Goal: Task Accomplishment & Management: Complete application form

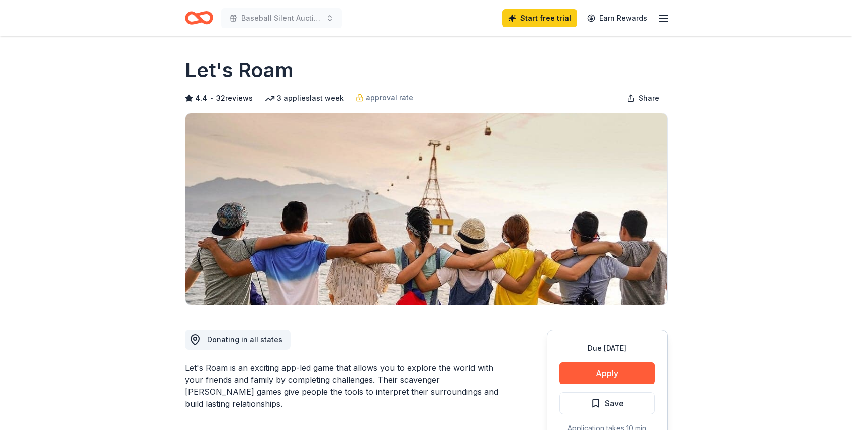
drag, startPoint x: 293, startPoint y: 72, endPoint x: 203, endPoint y: 75, distance: 90.1
click at [203, 75] on div "Let's Roam" at bounding box center [426, 70] width 483 height 28
click at [633, 372] on button "Apply" at bounding box center [608, 374] width 96 height 22
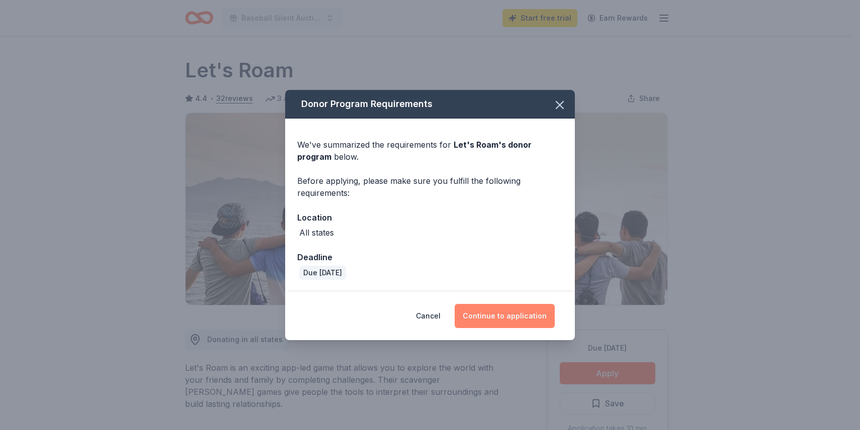
click at [506, 311] on button "Continue to application" at bounding box center [505, 316] width 100 height 24
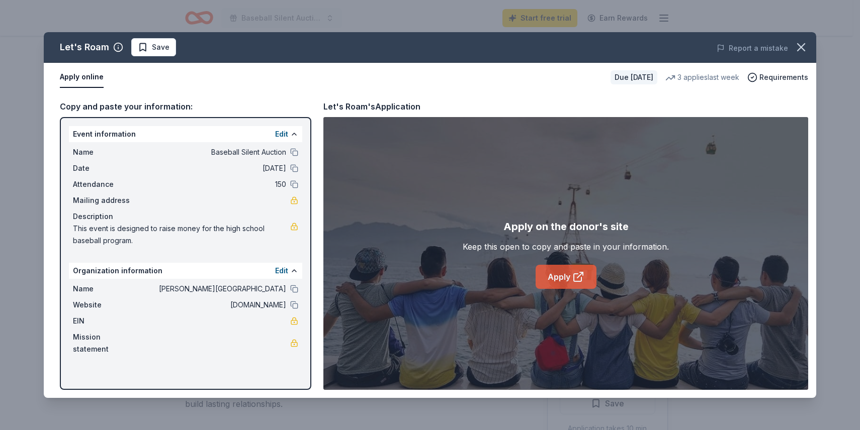
click at [578, 277] on icon at bounding box center [580, 276] width 6 height 6
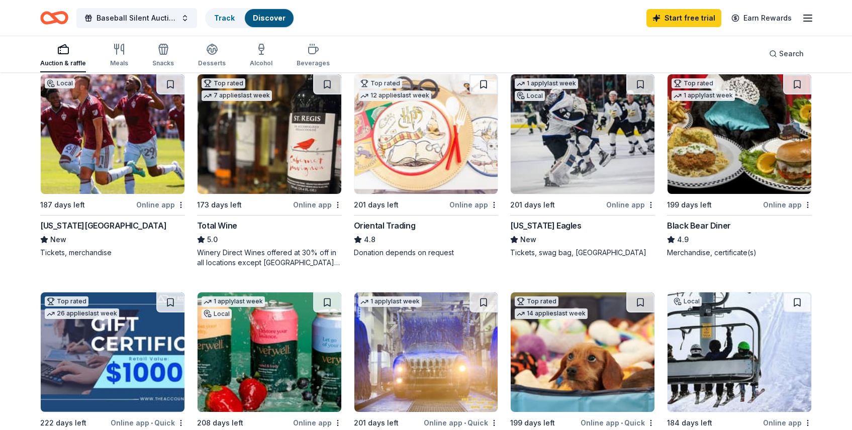
scroll to position [112, 0]
click at [225, 225] on div "Total Wine" at bounding box center [217, 225] width 40 height 12
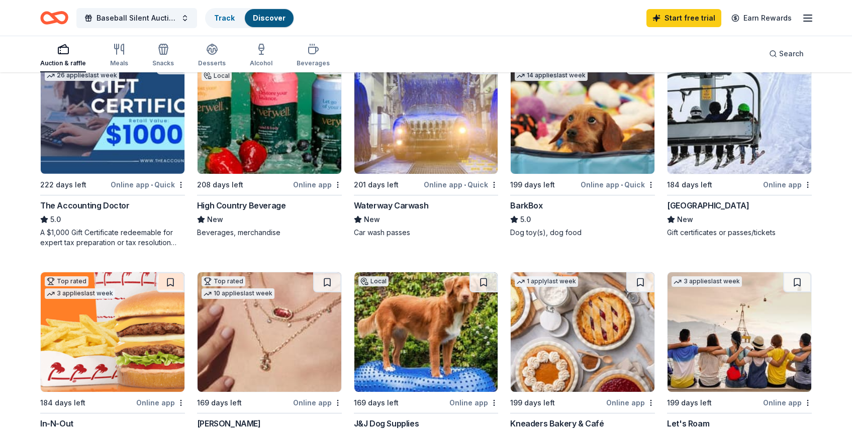
scroll to position [353, 0]
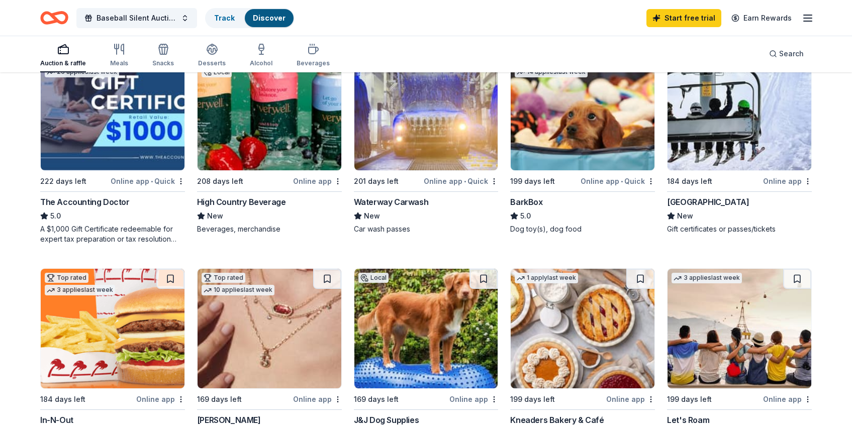
click at [270, 200] on div "High Country Beverage" at bounding box center [241, 202] width 89 height 12
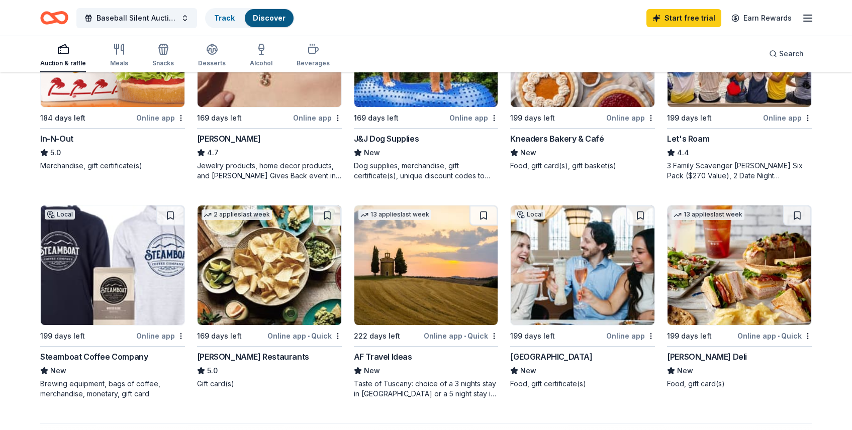
scroll to position [655, 0]
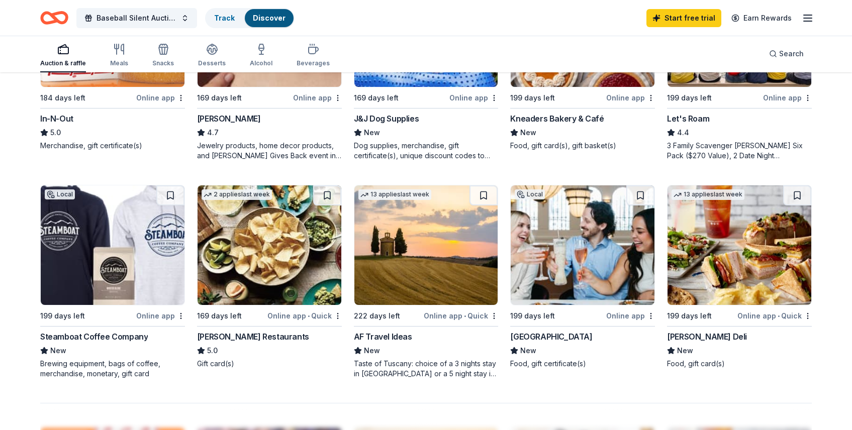
click at [242, 120] on div "Kendra Scott" at bounding box center [229, 119] width 64 height 12
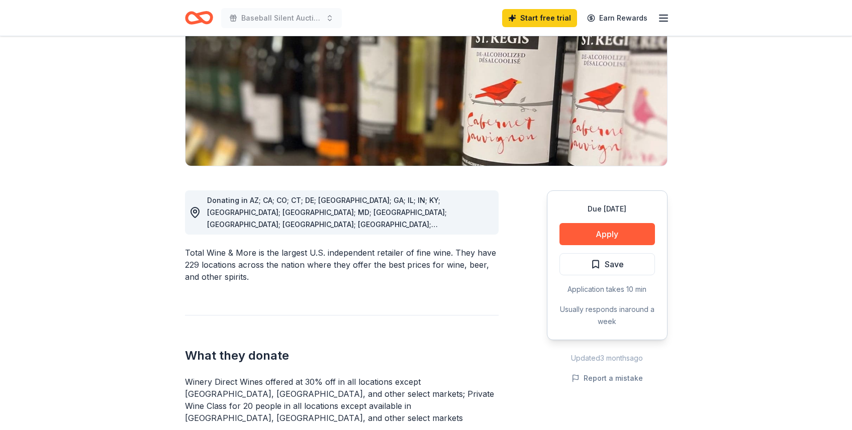
scroll to position [141, 0]
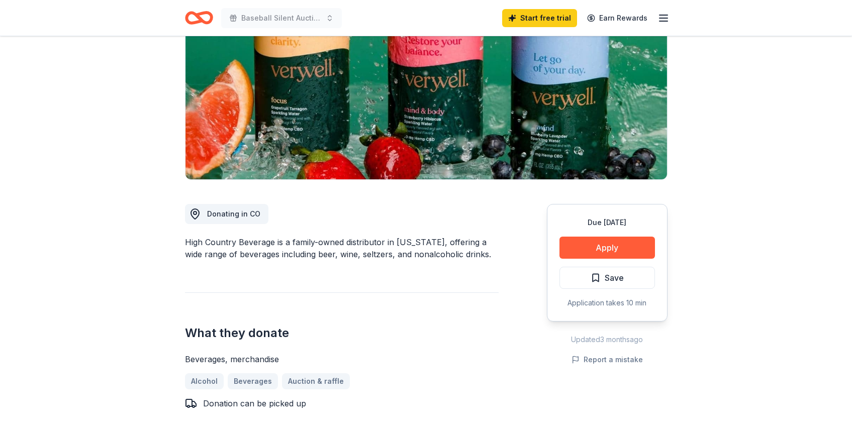
scroll to position [161, 0]
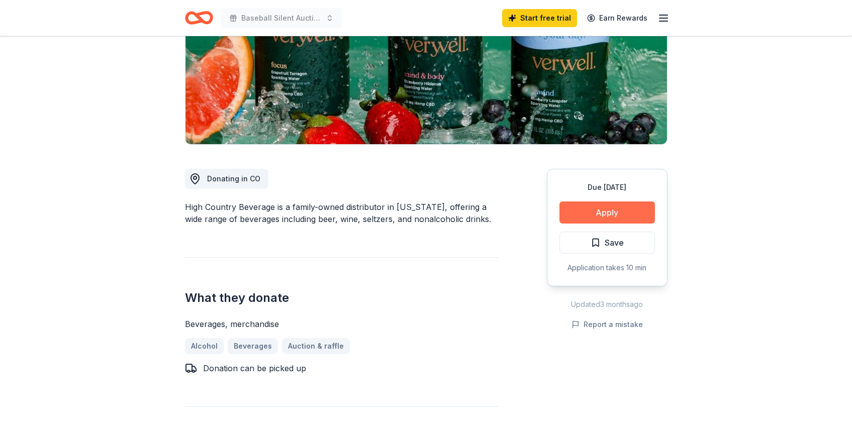
click at [628, 210] on button "Apply" at bounding box center [608, 213] width 96 height 22
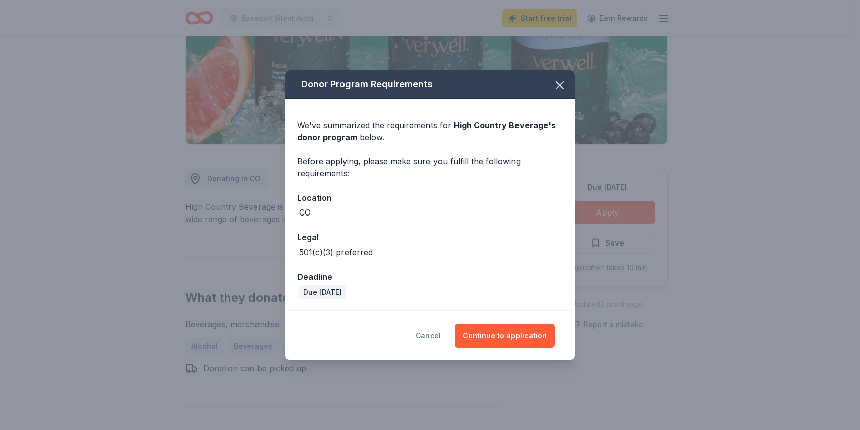
click at [441, 336] on button "Cancel" at bounding box center [428, 336] width 25 height 24
